Goal: Navigation & Orientation: Find specific page/section

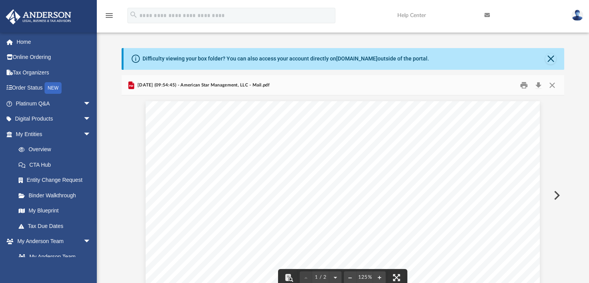
click at [551, 79] on button "Close" at bounding box center [552, 85] width 14 height 12
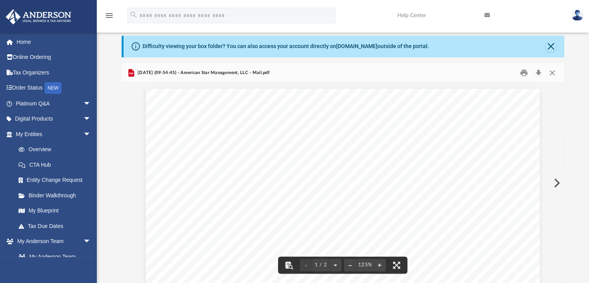
scroll to position [146, 437]
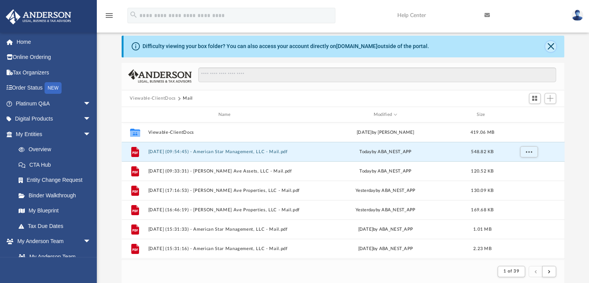
click at [549, 46] on button "Close" at bounding box center [550, 46] width 11 height 11
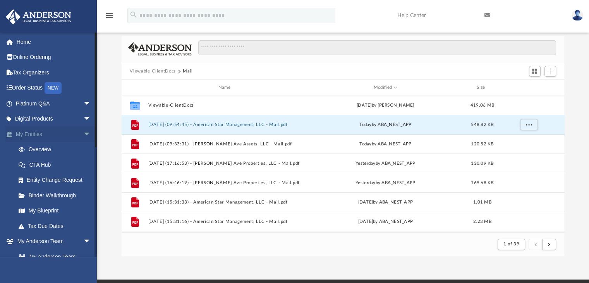
click at [47, 138] on link "My Entities arrow_drop_down" at bounding box center [53, 133] width 97 height 15
click at [83, 135] on span "arrow_drop_down" at bounding box center [90, 134] width 15 height 16
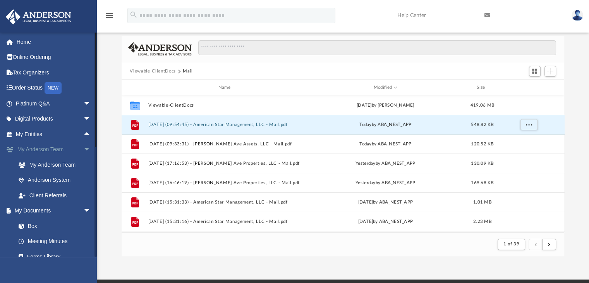
click at [83, 147] on span "arrow_drop_down" at bounding box center [90, 150] width 15 height 16
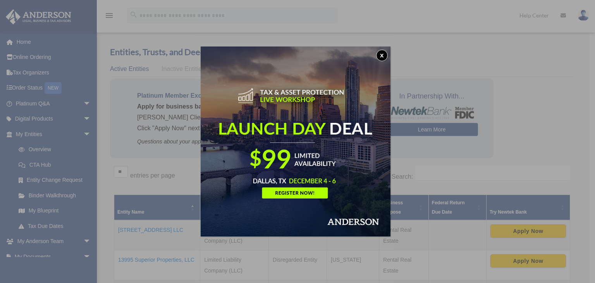
click at [384, 58] on button "x" at bounding box center [382, 56] width 12 height 12
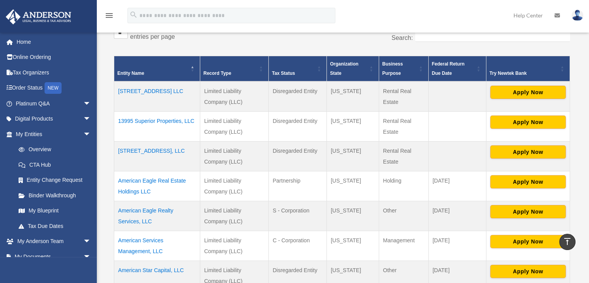
scroll to position [116, 0]
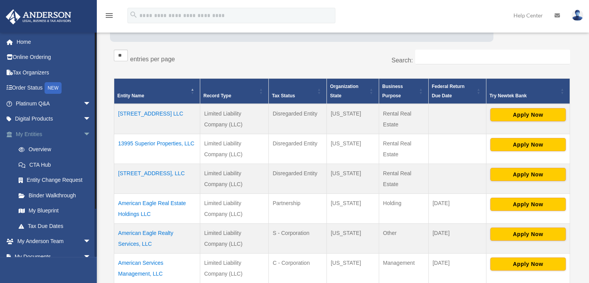
click at [83, 131] on span "arrow_drop_down" at bounding box center [90, 134] width 15 height 16
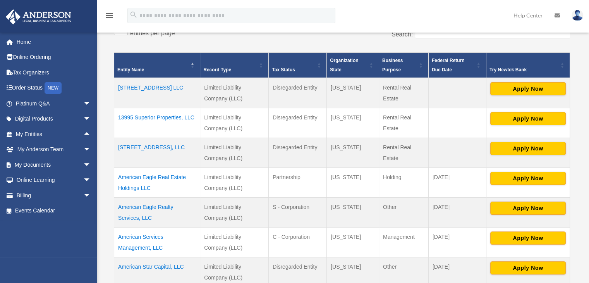
scroll to position [155, 0]
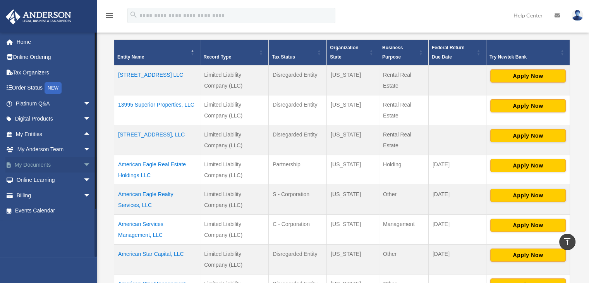
click at [83, 161] on span "arrow_drop_down" at bounding box center [90, 165] width 15 height 16
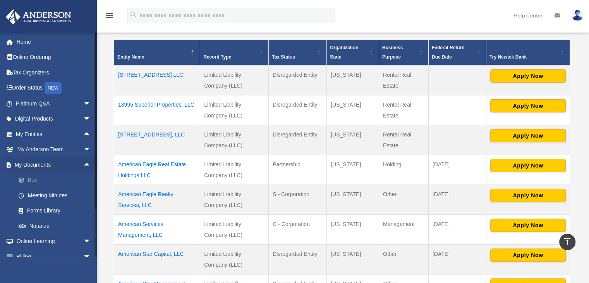
click at [53, 180] on link "Box" at bounding box center [57, 179] width 92 height 15
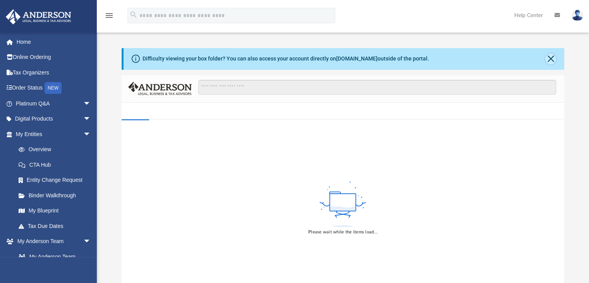
click at [551, 59] on button "Close" at bounding box center [550, 58] width 11 height 11
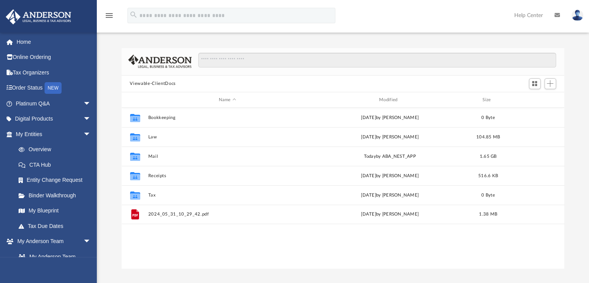
scroll to position [170, 437]
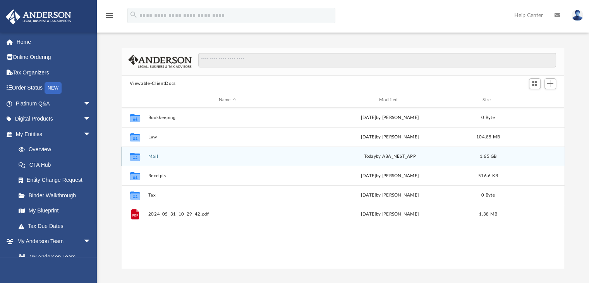
click at [400, 157] on div "[DATE] by ABA_NEST_APP" at bounding box center [389, 156] width 159 height 7
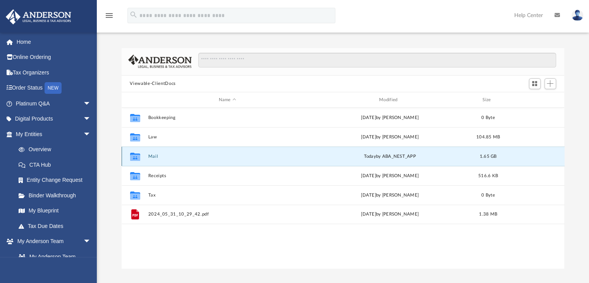
click at [400, 160] on div "Collaborated Folder Mail [DATE] by ABA_NEST_APP 1.65 GB" at bounding box center [343, 155] width 443 height 19
click at [149, 156] on button "Mail" at bounding box center [227, 156] width 159 height 5
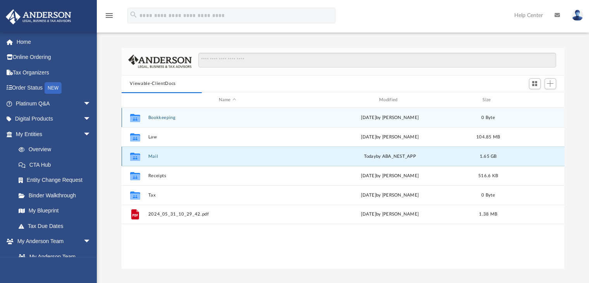
scroll to position [146, 437]
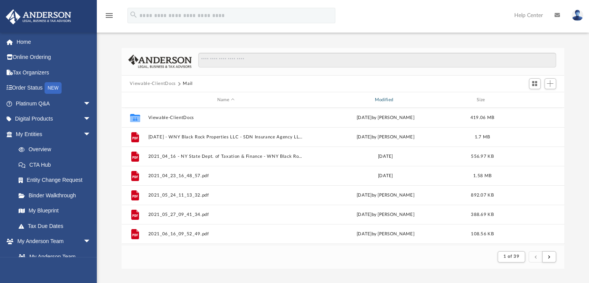
click at [384, 100] on div "Modified" at bounding box center [385, 99] width 156 height 7
click at [385, 101] on div "Modified" at bounding box center [385, 99] width 156 height 7
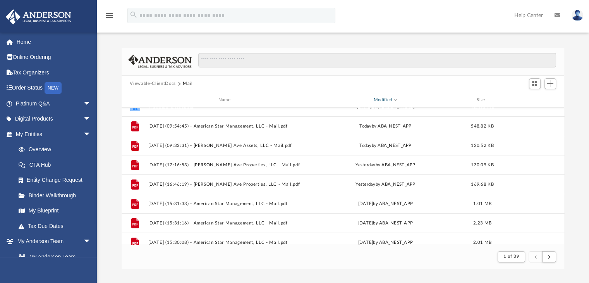
scroll to position [0, 0]
